Goal: Navigation & Orientation: Find specific page/section

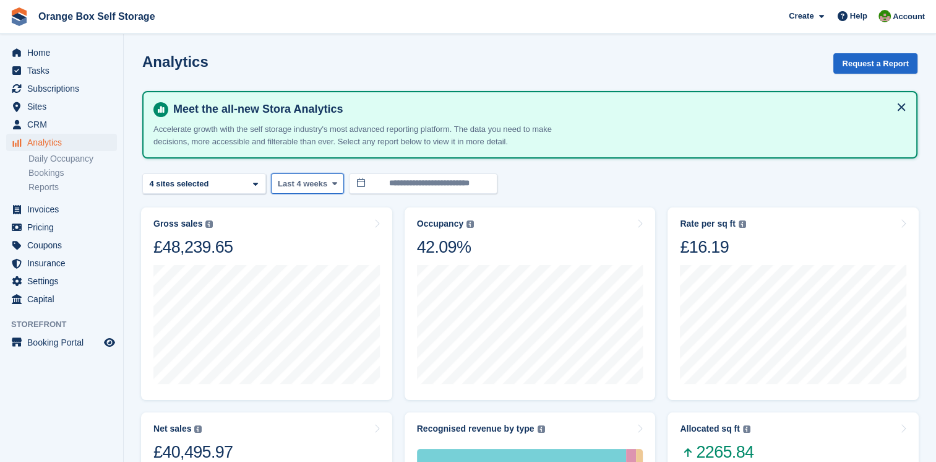
click at [324, 186] on button "Last 4 weeks" at bounding box center [307, 183] width 73 height 20
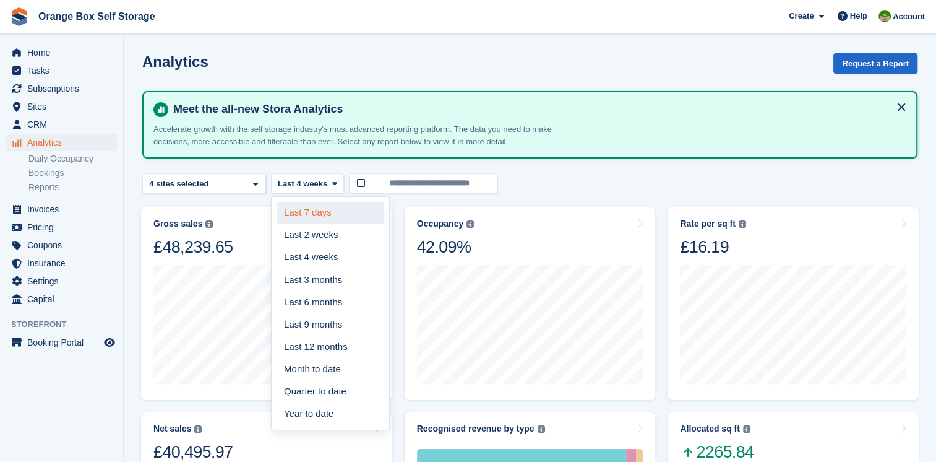
click at [312, 209] on link "Last 7 days" at bounding box center [331, 213] width 108 height 22
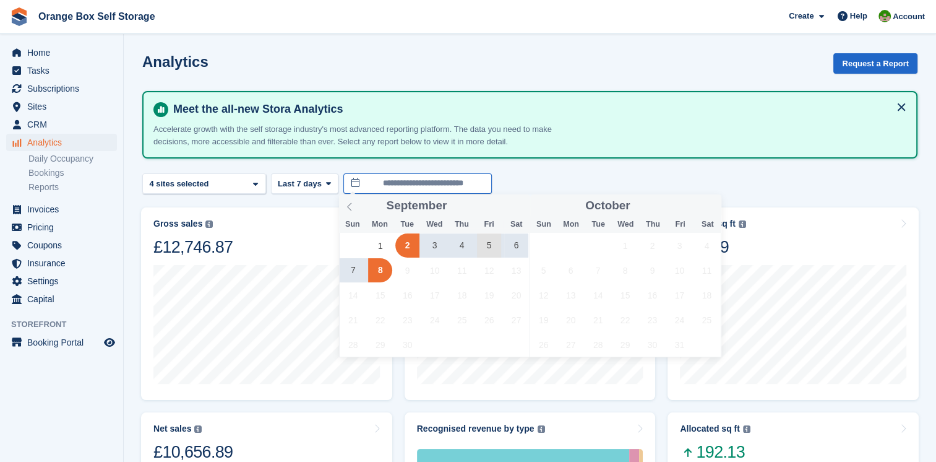
click at [381, 184] on input "**********" at bounding box center [417, 183] width 149 height 20
click at [373, 248] on span "1" at bounding box center [380, 245] width 24 height 24
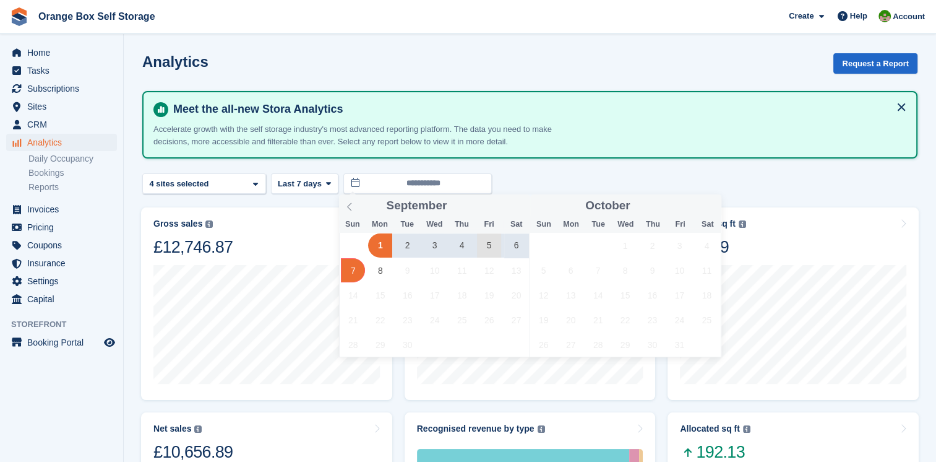
click at [354, 271] on span "7" at bounding box center [353, 270] width 24 height 24
type input "**********"
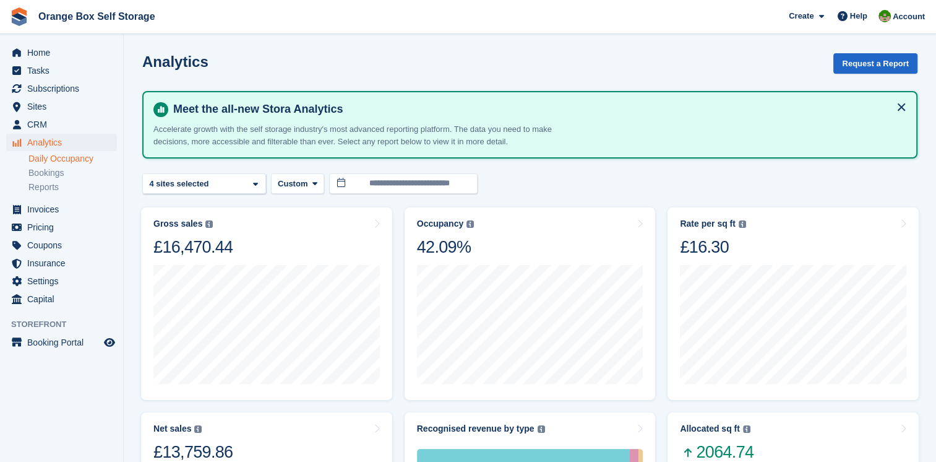
click at [91, 162] on link "Daily Occupancy" at bounding box center [72, 159] width 89 height 12
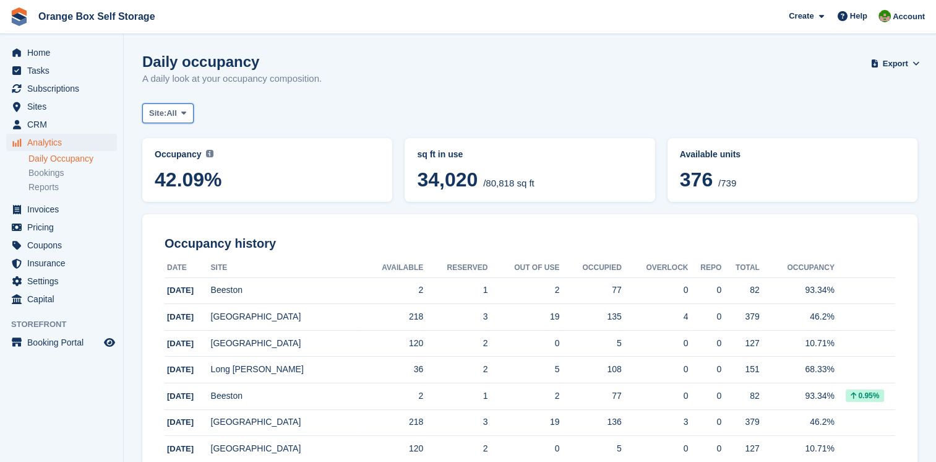
click at [176, 111] on span "All" at bounding box center [171, 113] width 11 height 12
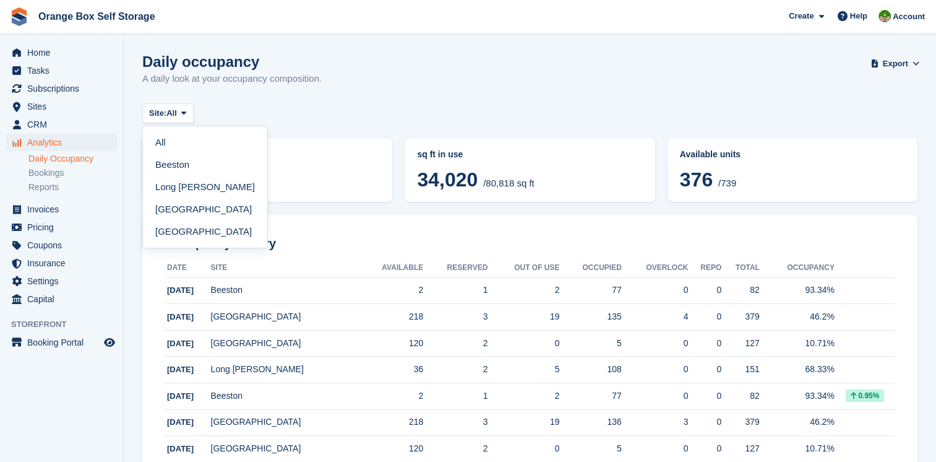
click at [181, 227] on link "[GEOGRAPHIC_DATA]" at bounding box center [205, 231] width 114 height 22
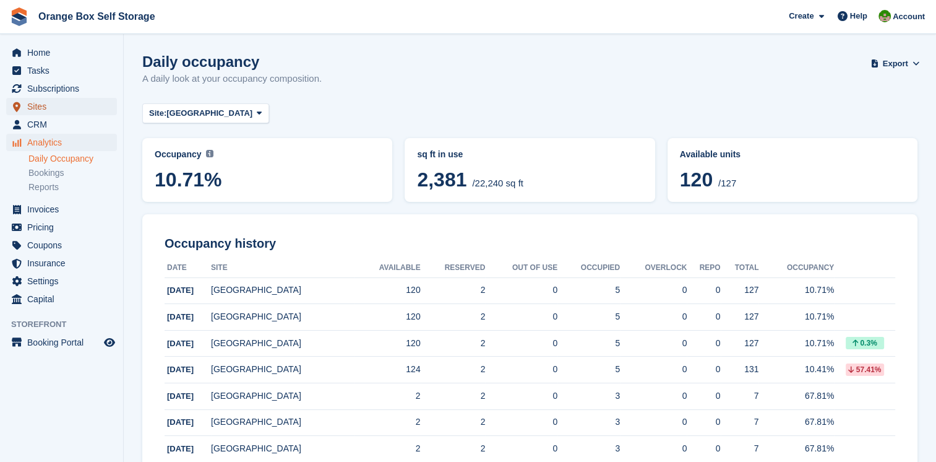
click at [43, 110] on span "Sites" at bounding box center [64, 106] width 74 height 17
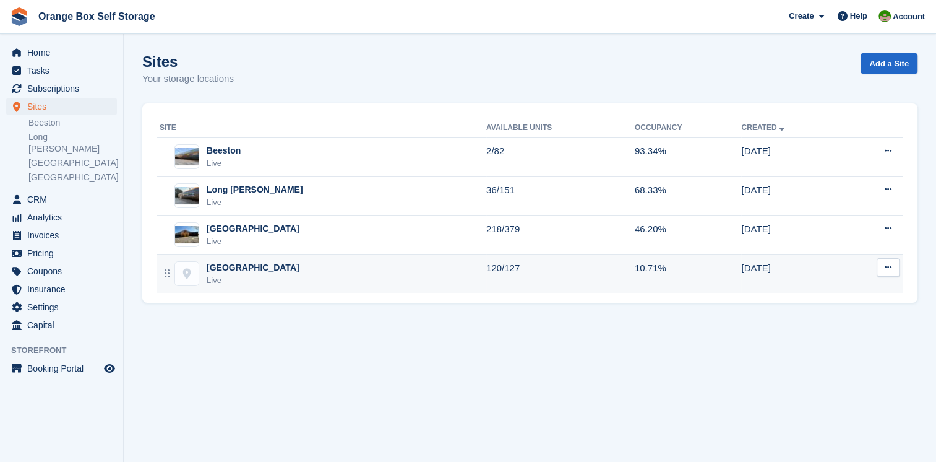
click at [238, 267] on div "[GEOGRAPHIC_DATA]" at bounding box center [253, 267] width 93 height 13
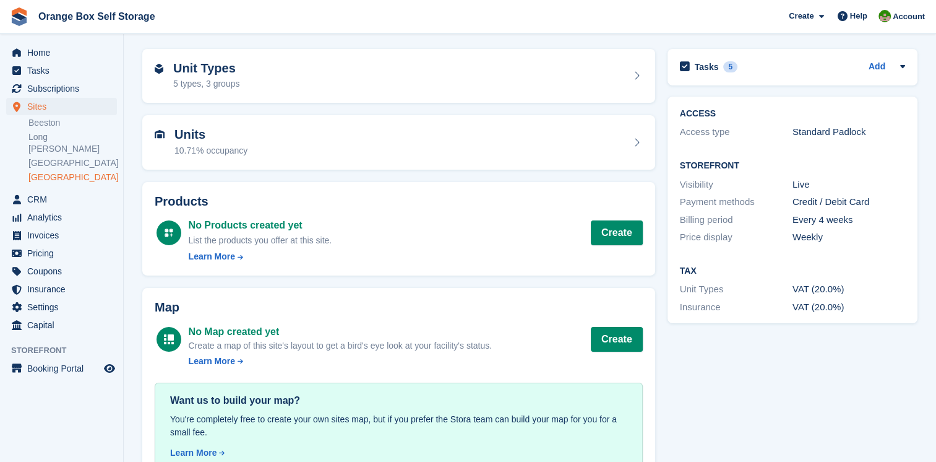
scroll to position [77, 0]
